Goal: Information Seeking & Learning: Learn about a topic

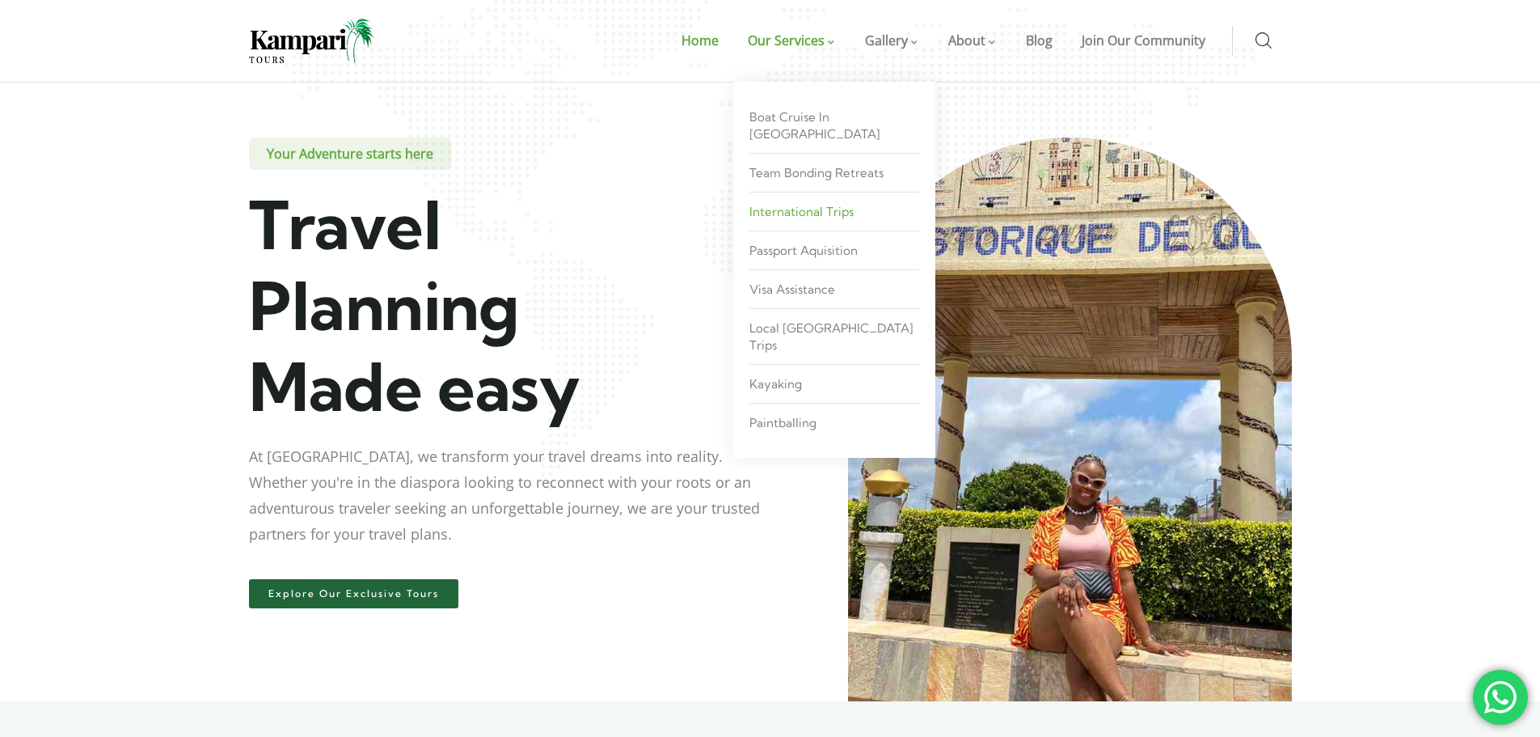
click at [789, 204] on span "International Trips" at bounding box center [801, 211] width 104 height 15
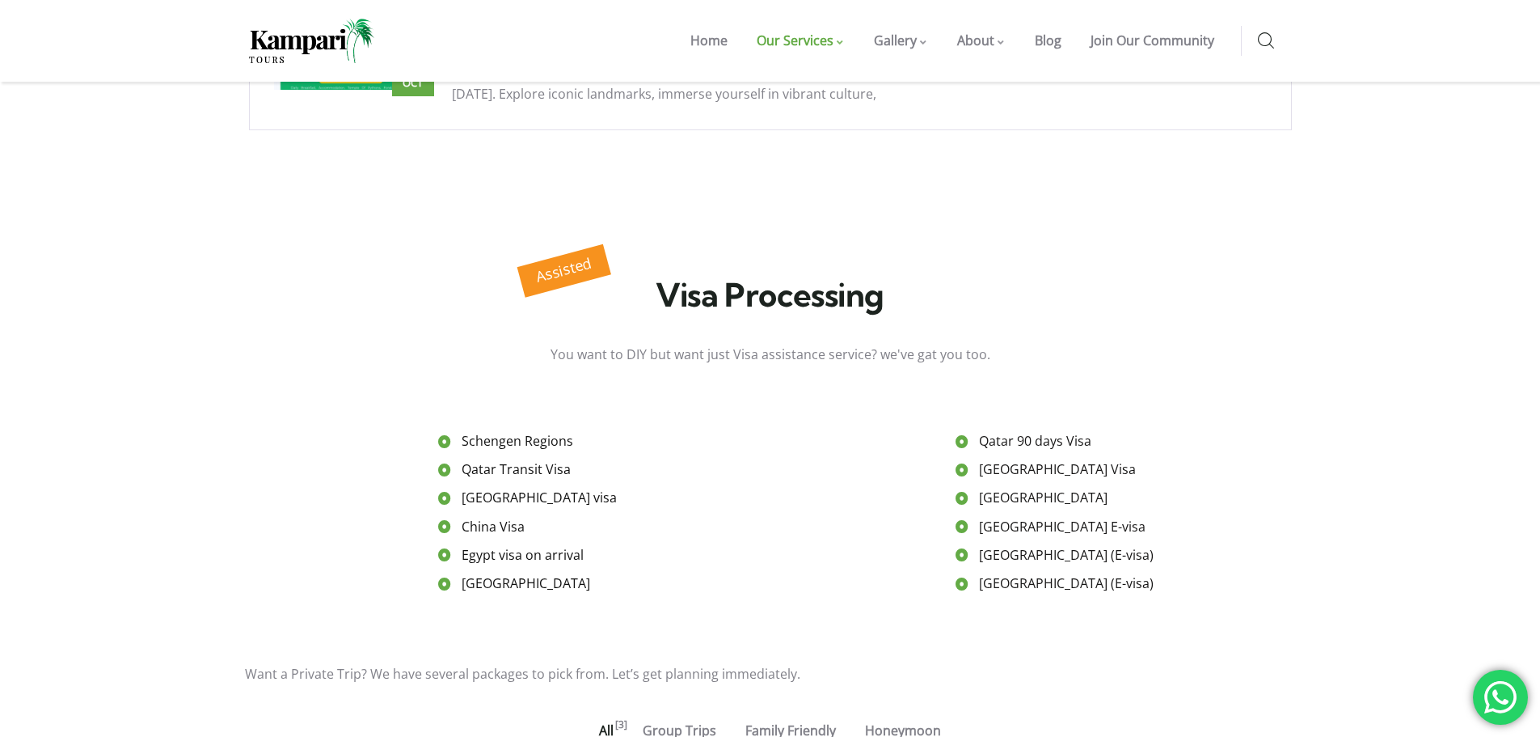
scroll to position [1132, 0]
click at [511, 426] on span "Schengen Regions" at bounding box center [516, 440] width 116 height 28
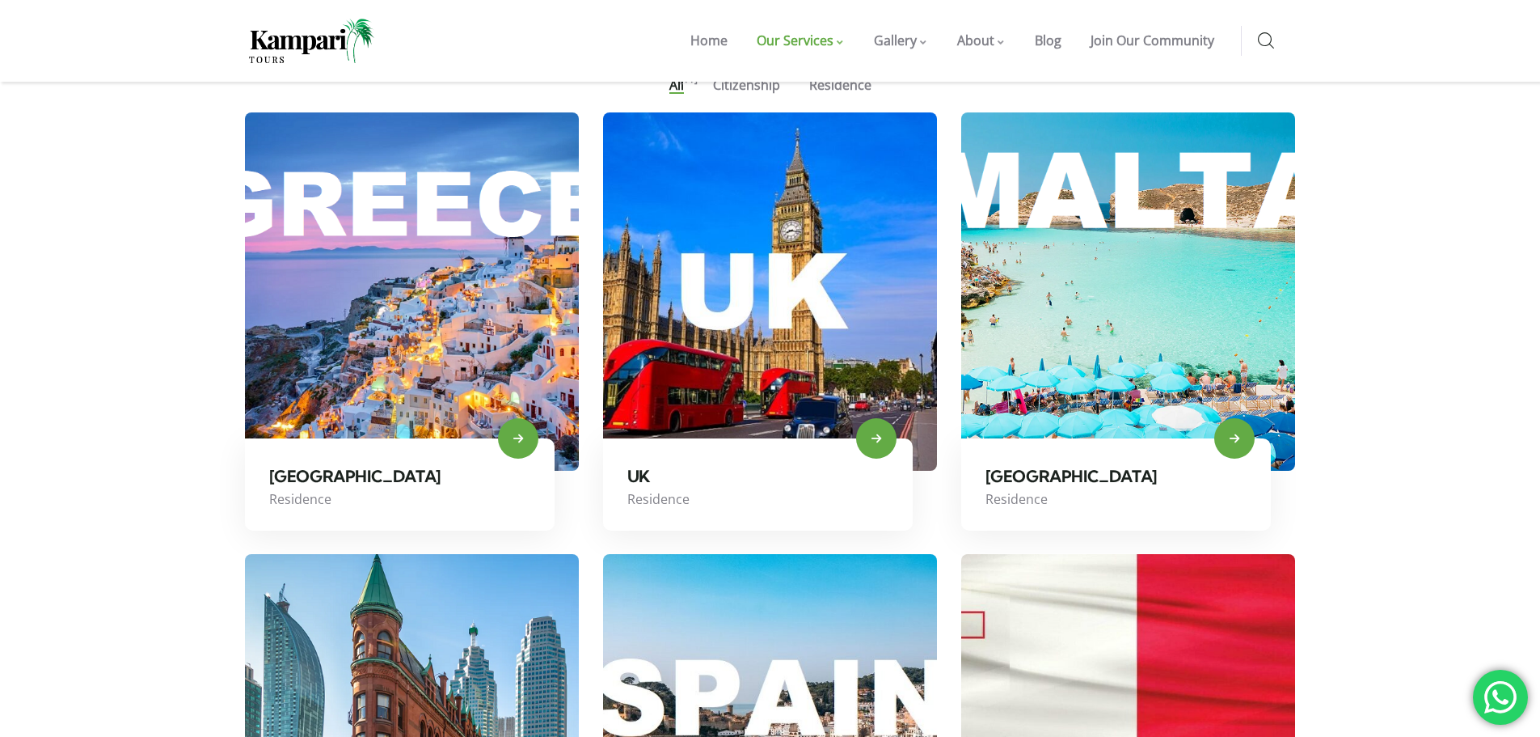
scroll to position [808, 0]
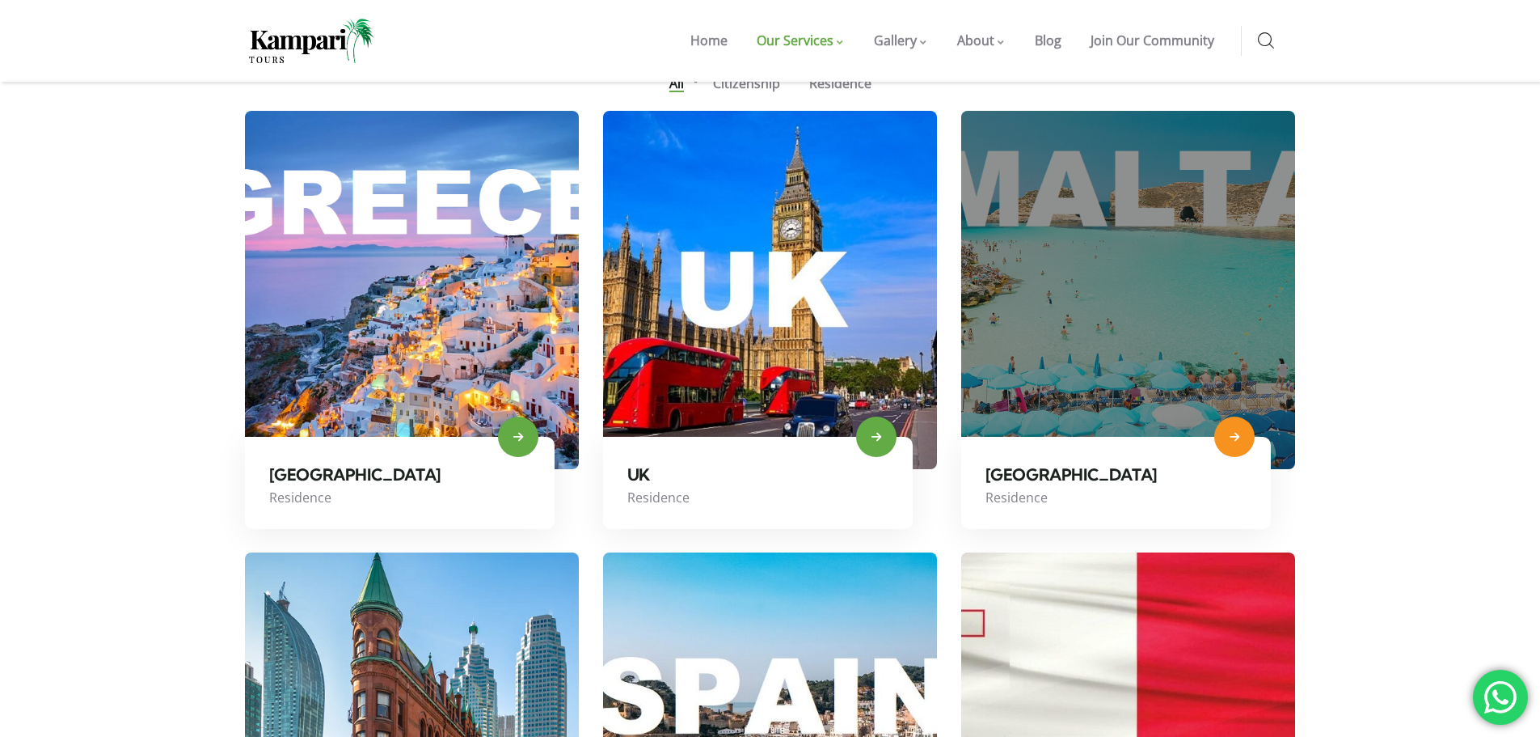
click at [1233, 436] on icon at bounding box center [1235, 436] width 10 height 11
click at [1235, 433] on icon at bounding box center [1235, 436] width 10 height 11
drag, startPoint x: 1235, startPoint y: 431, endPoint x: 1120, endPoint y: 271, distance: 197.0
click at [1120, 271] on link at bounding box center [1128, 290] width 334 height 358
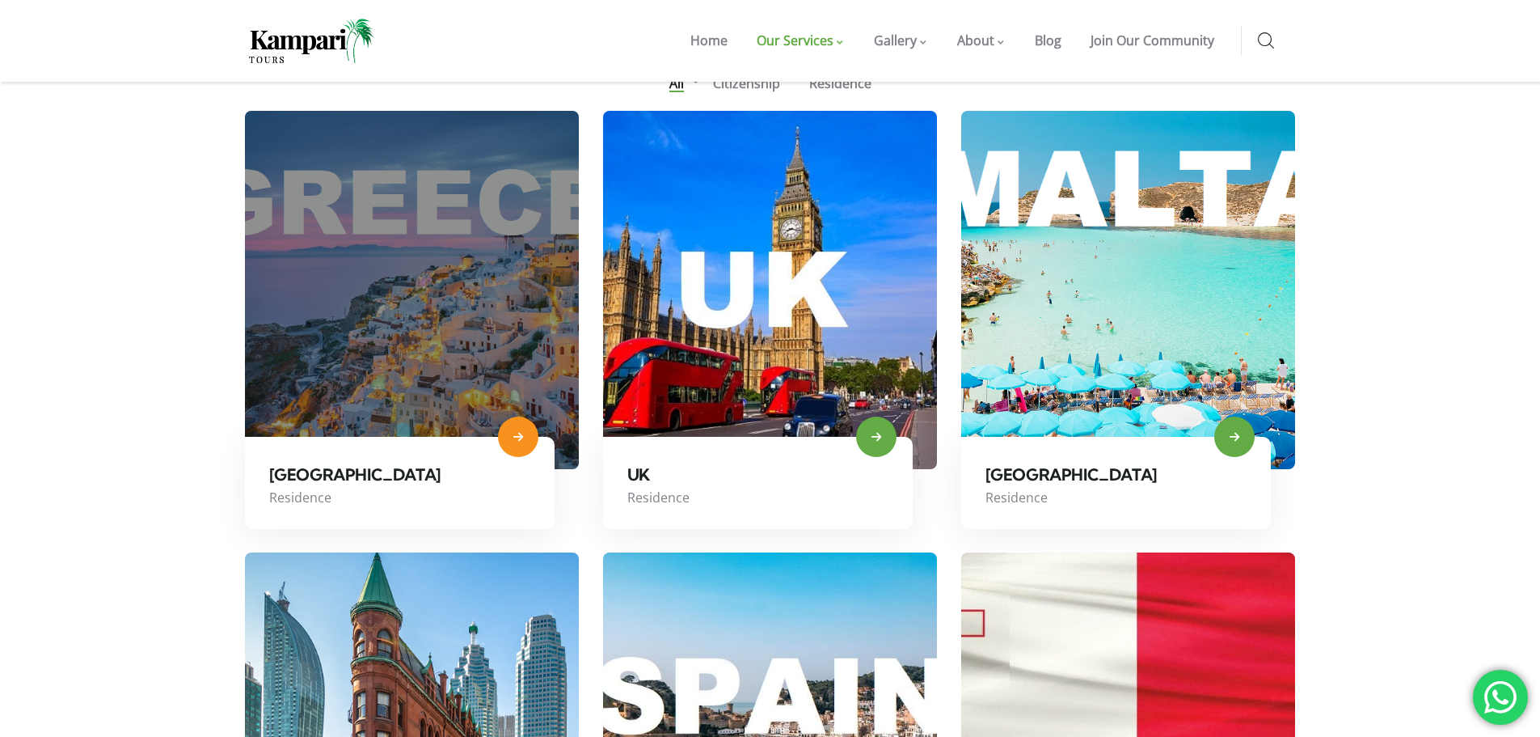
click at [462, 386] on link at bounding box center [412, 290] width 334 height 358
click at [521, 434] on icon at bounding box center [518, 436] width 10 height 11
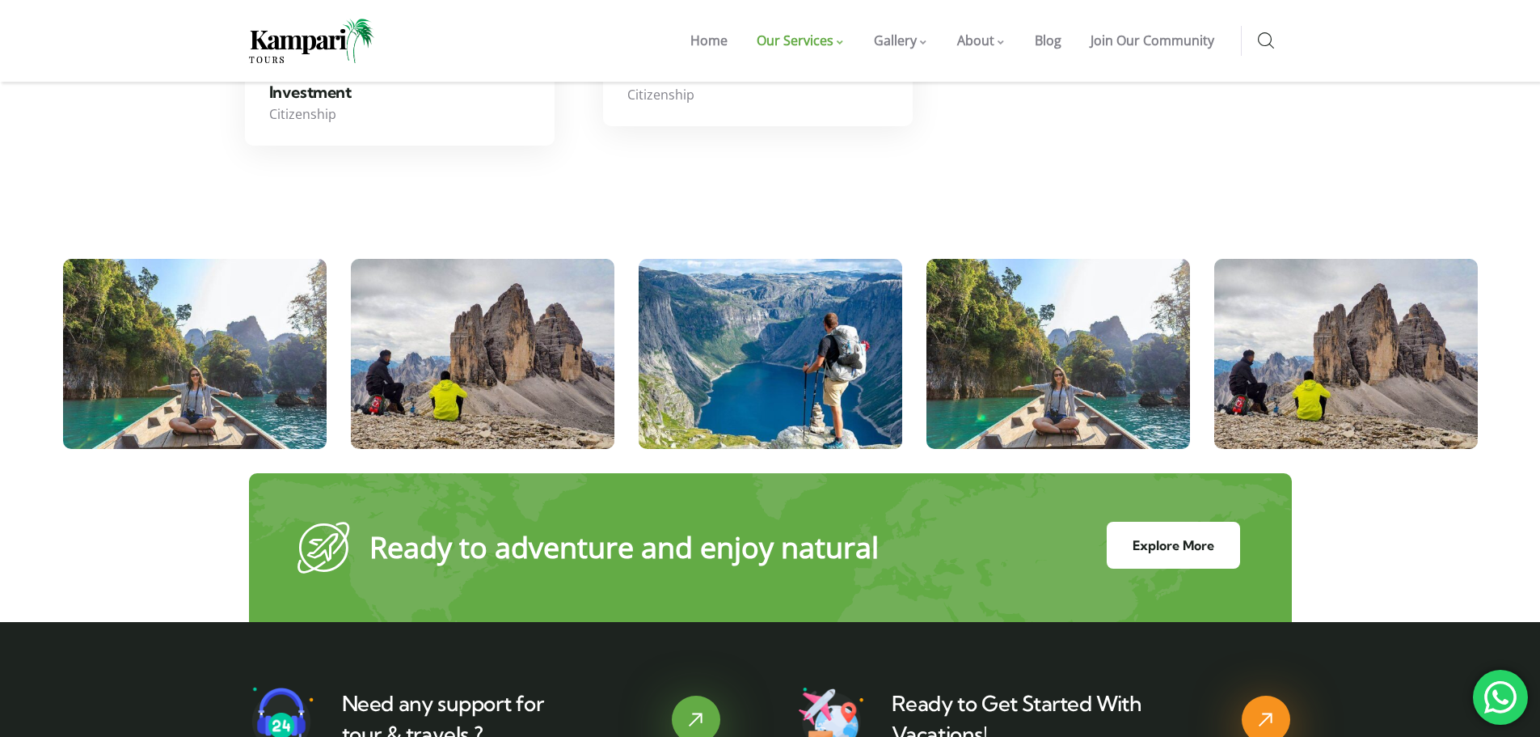
scroll to position [2587, 0]
